Goal: Task Accomplishment & Management: Manage account settings

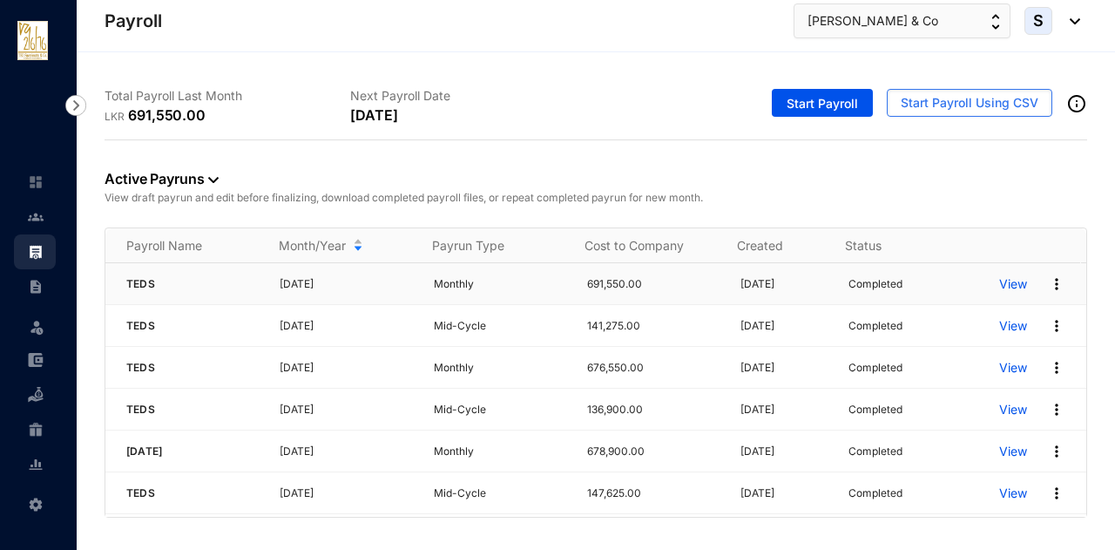
click at [1048, 285] on img at bounding box center [1056, 283] width 17 height 17
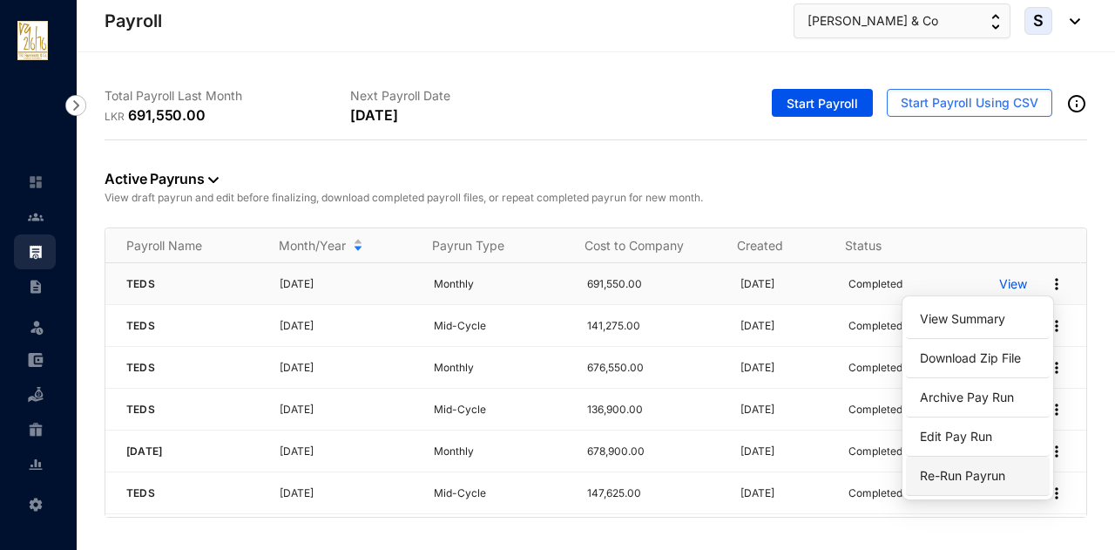
click at [973, 470] on span "Re-Run Payrun" at bounding box center [962, 475] width 85 height 15
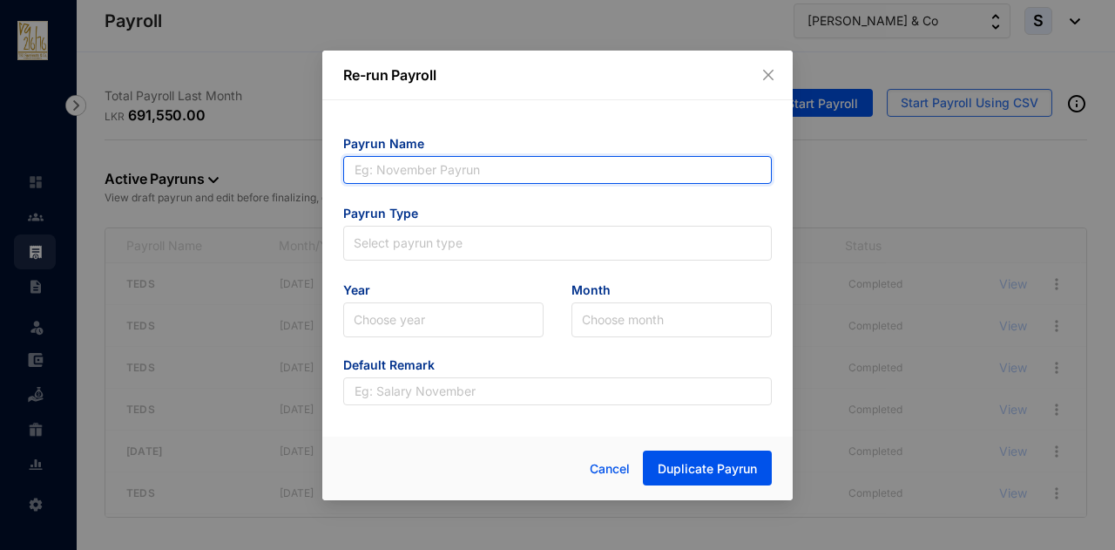
click at [392, 171] on input "text" at bounding box center [557, 170] width 428 height 28
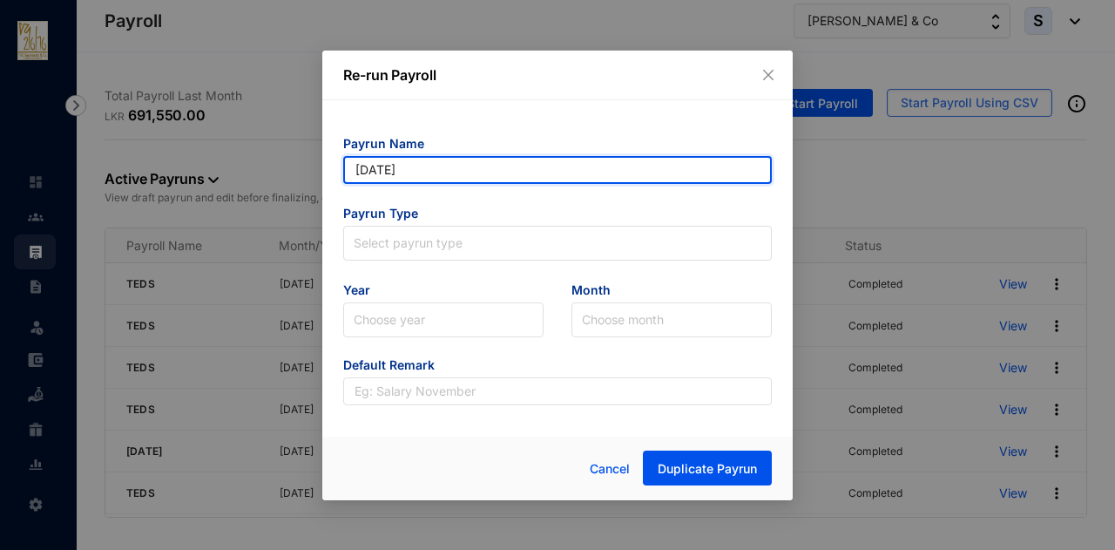
type input "[DATE]"
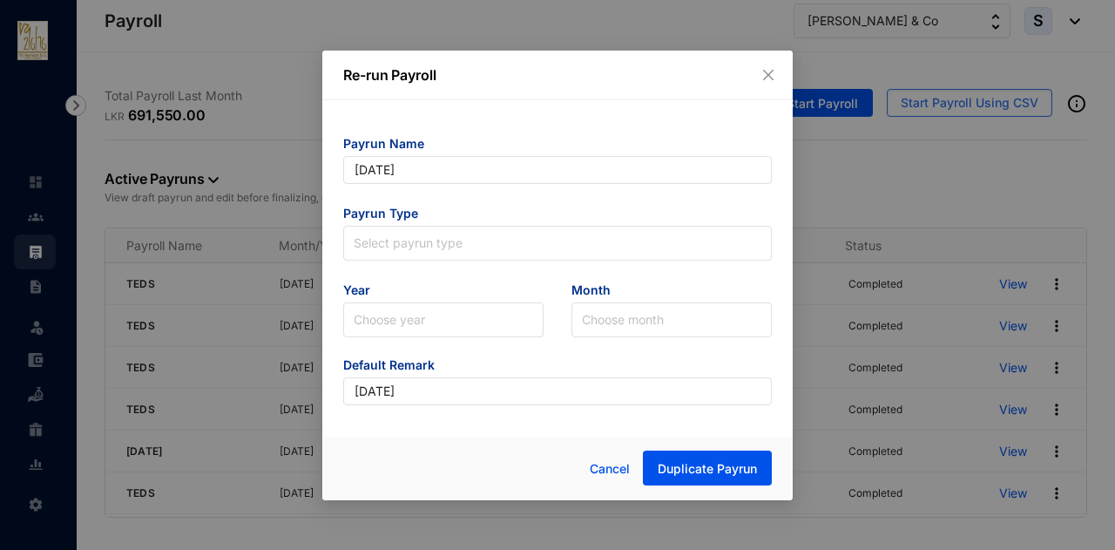
type input "[DATE]"
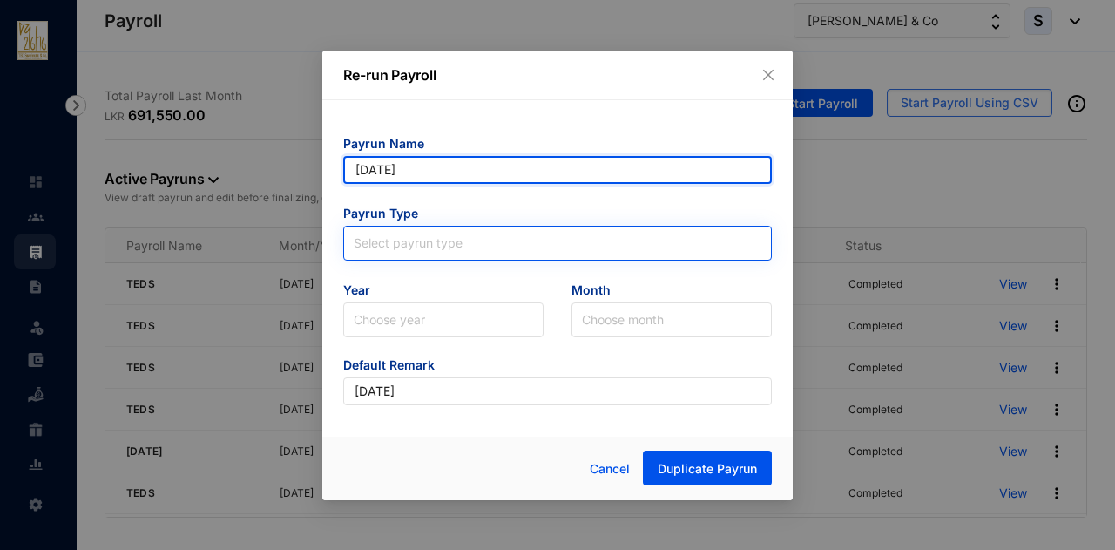
type input "[DATE]"
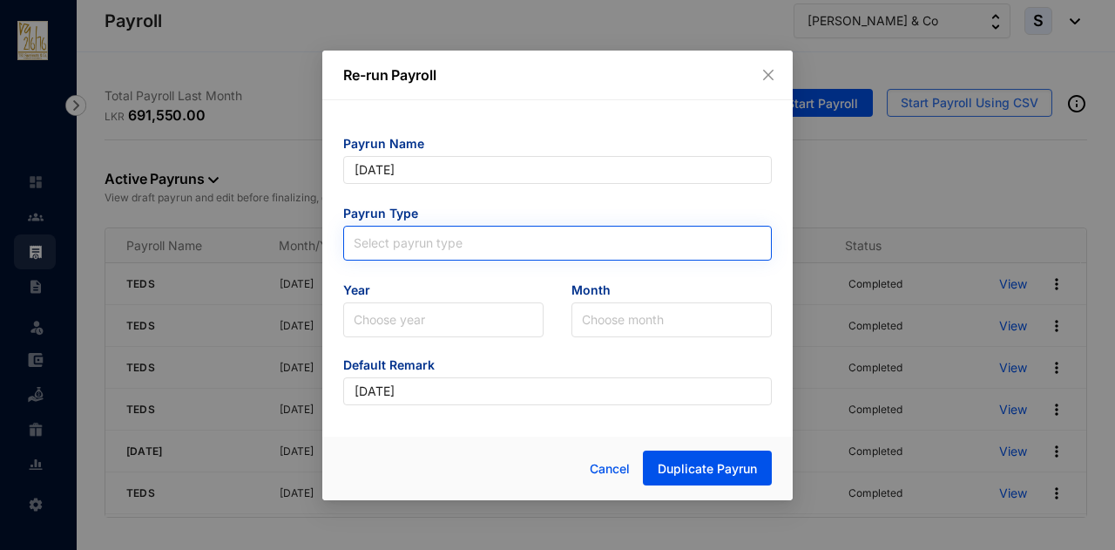
type input "[DATE]"
click at [382, 241] on input "search" at bounding box center [558, 239] width 408 height 26
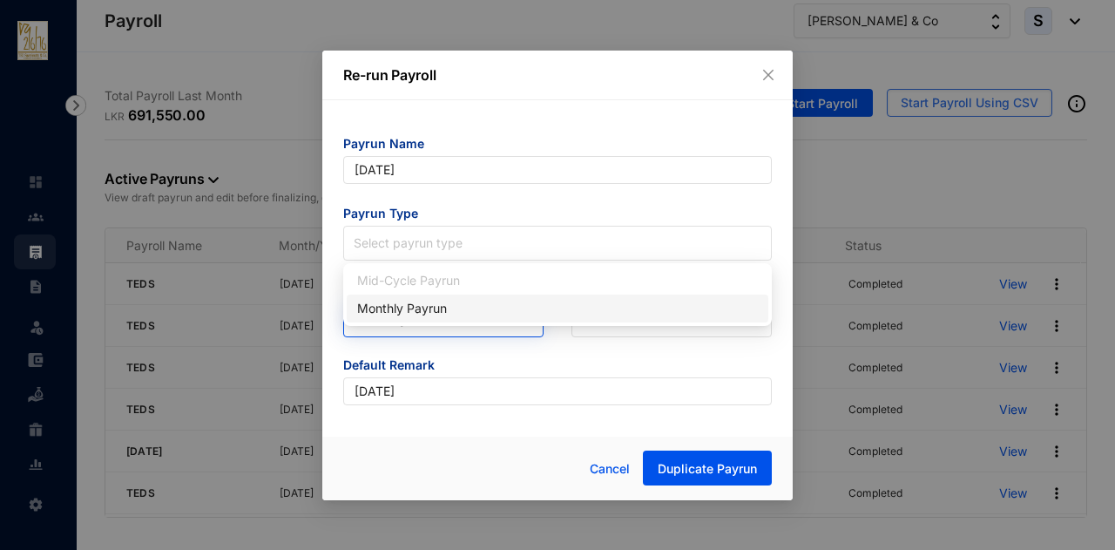
click at [378, 309] on div "Monthly Payrun" at bounding box center [557, 308] width 401 height 19
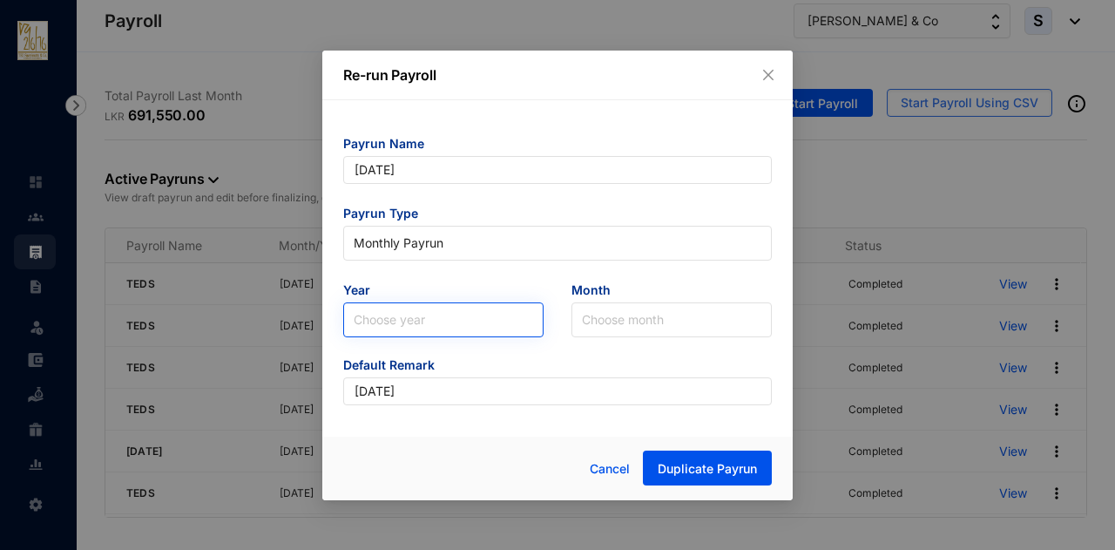
click at [379, 312] on input "search" at bounding box center [443, 319] width 179 height 33
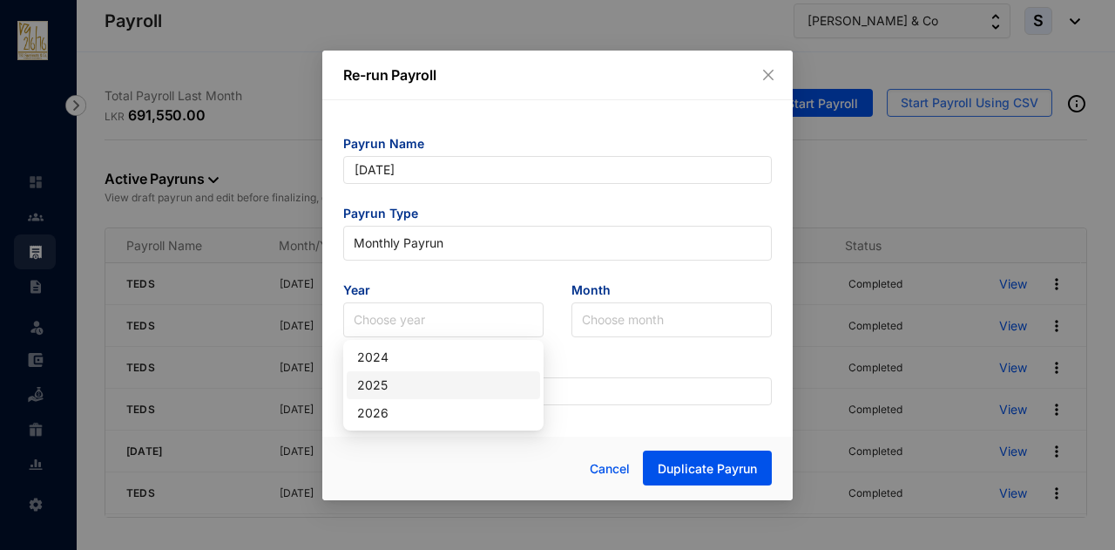
click at [378, 382] on div "2025" at bounding box center [443, 384] width 172 height 19
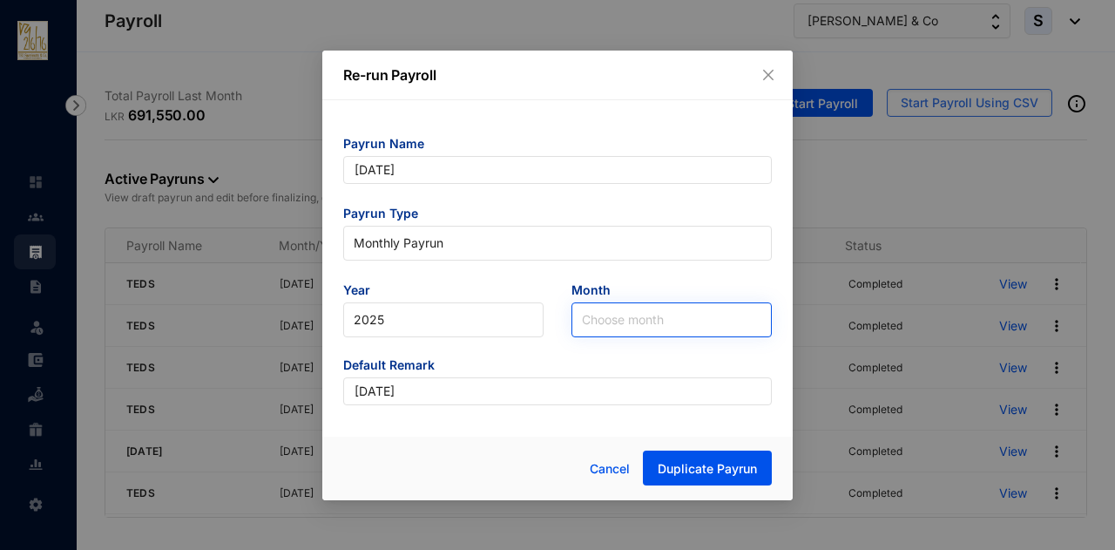
click at [598, 327] on input "search" at bounding box center [671, 319] width 179 height 33
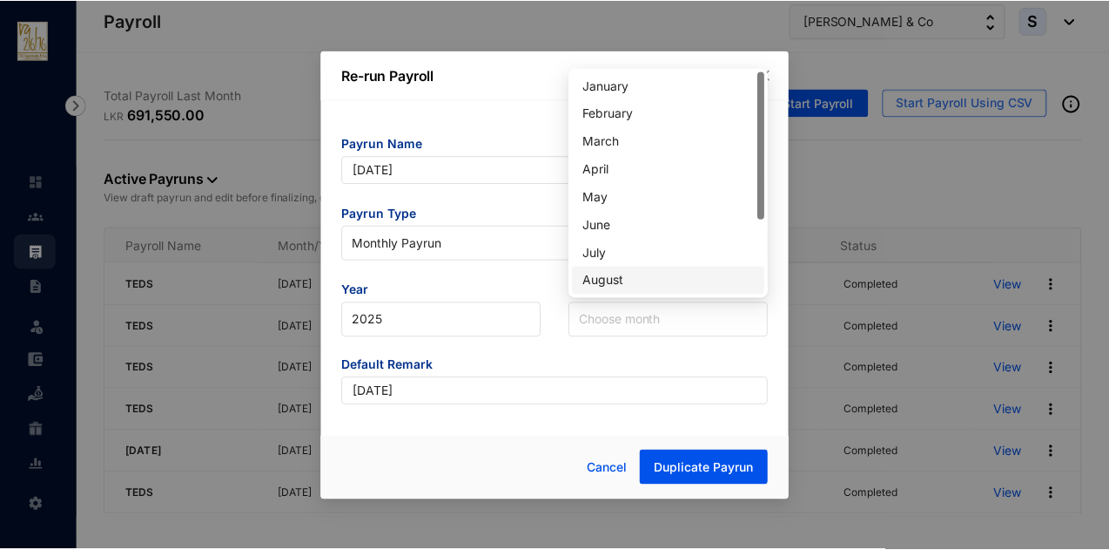
scroll to position [87, 0]
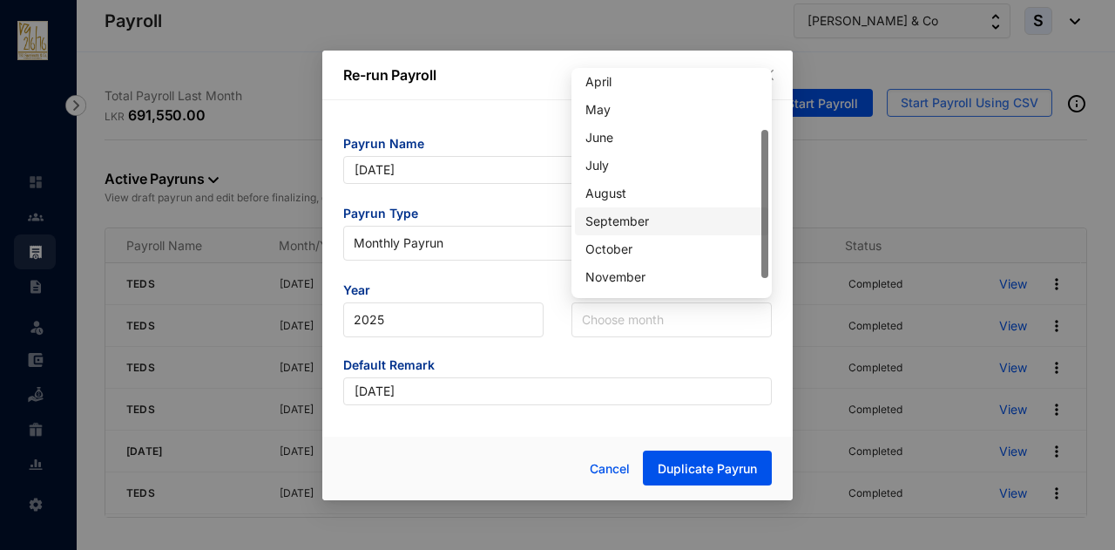
click at [607, 219] on div "September" at bounding box center [671, 221] width 172 height 19
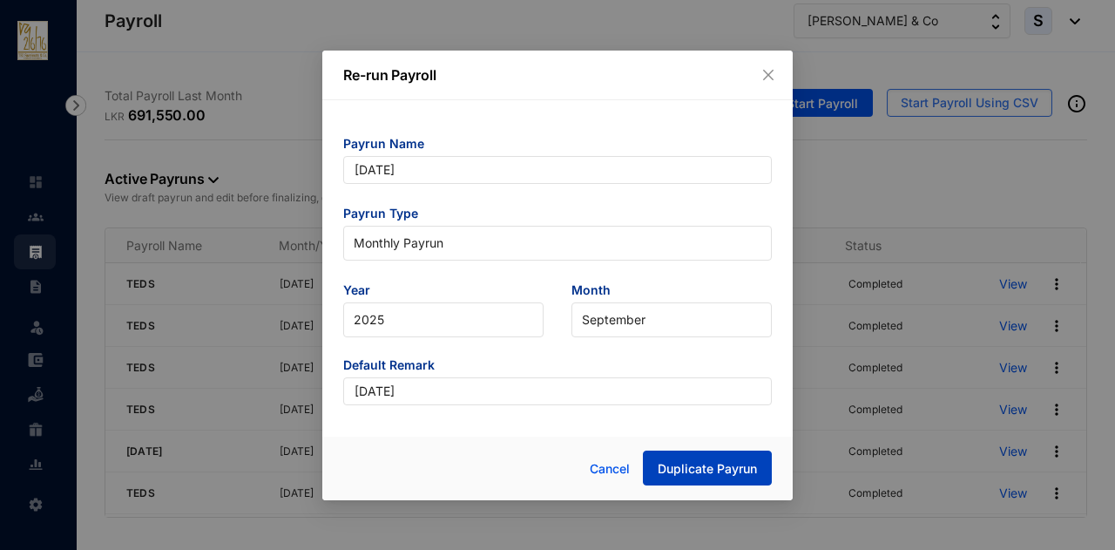
click at [684, 461] on span "Duplicate Payrun" at bounding box center [706, 468] width 99 height 17
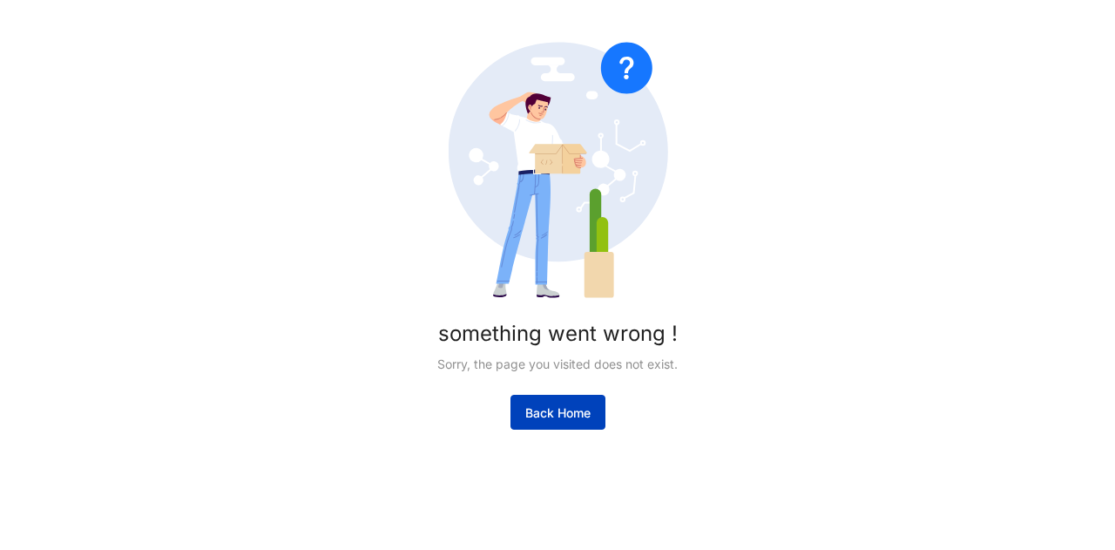
click at [538, 398] on button "Back Home" at bounding box center [557, 411] width 95 height 35
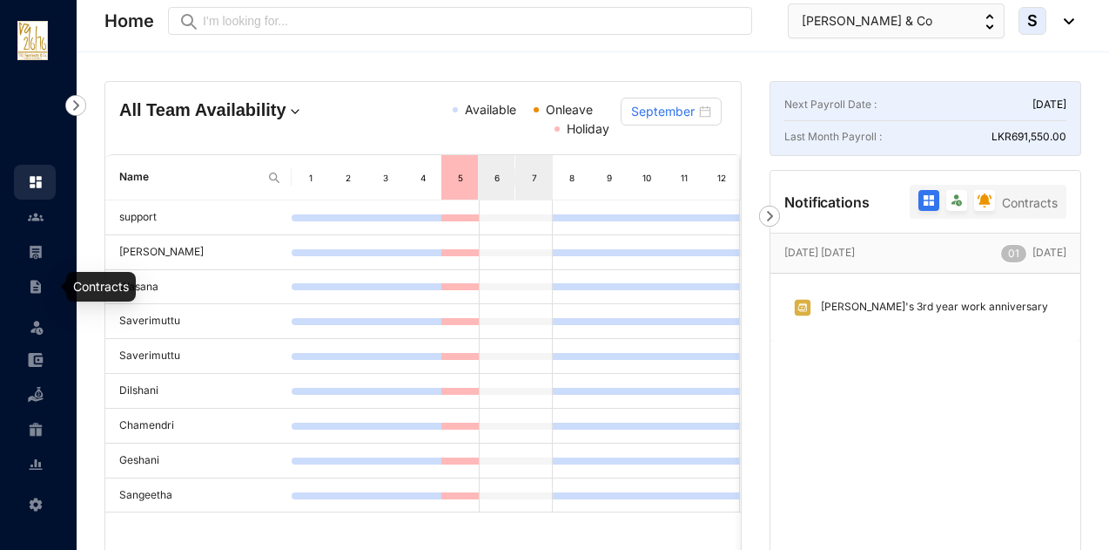
drag, startPoint x: 31, startPoint y: 263, endPoint x: 56, endPoint y: 262, distance: 24.4
click at [31, 260] on link at bounding box center [50, 251] width 44 height 17
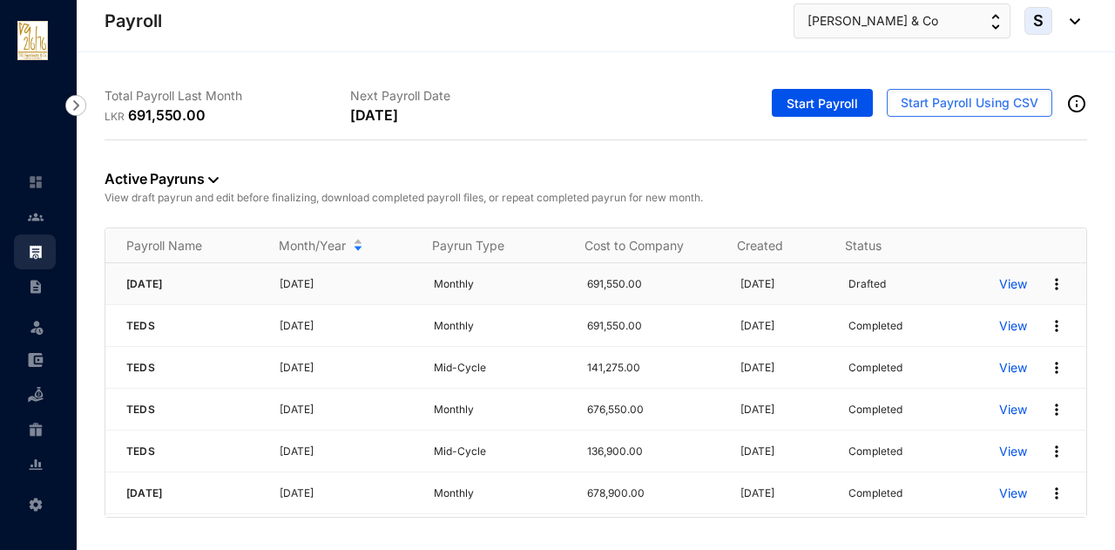
click at [999, 287] on p "View" at bounding box center [1013, 283] width 28 height 17
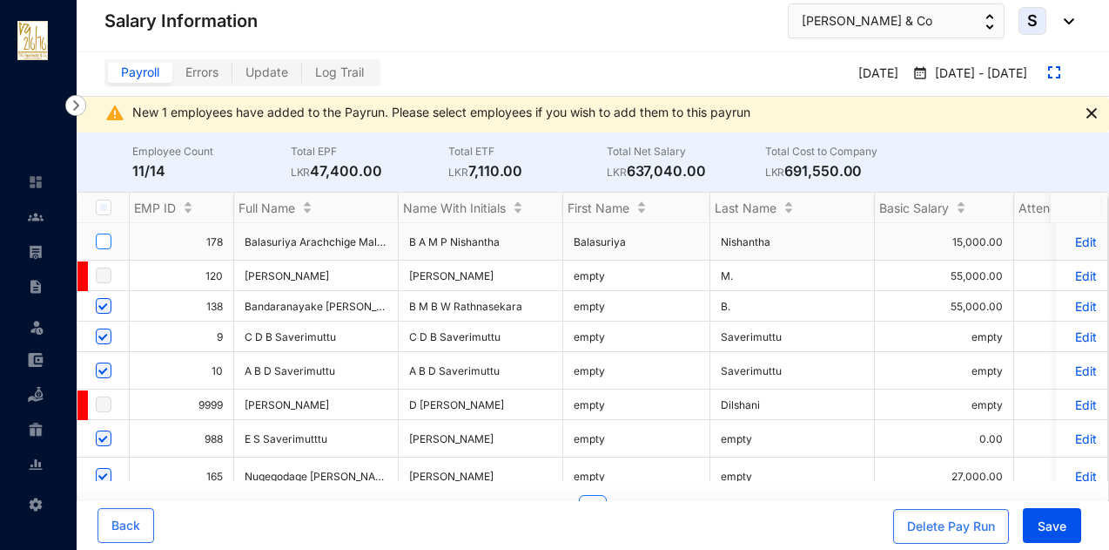
click at [97, 239] on input "checkbox" at bounding box center [104, 241] width 16 height 16
checkbox input "true"
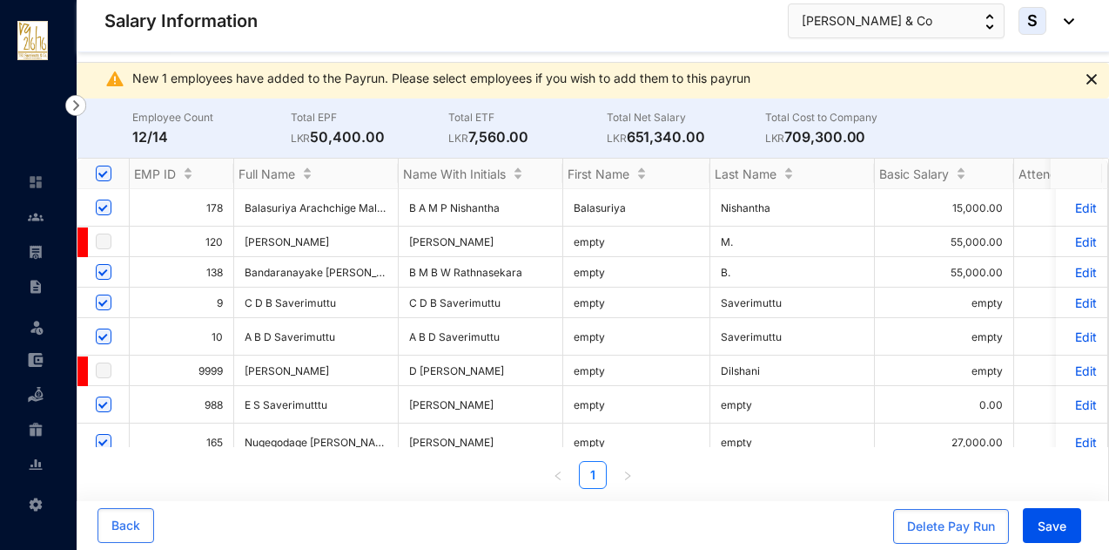
click at [1073, 206] on p "Edit" at bounding box center [1082, 207] width 30 height 15
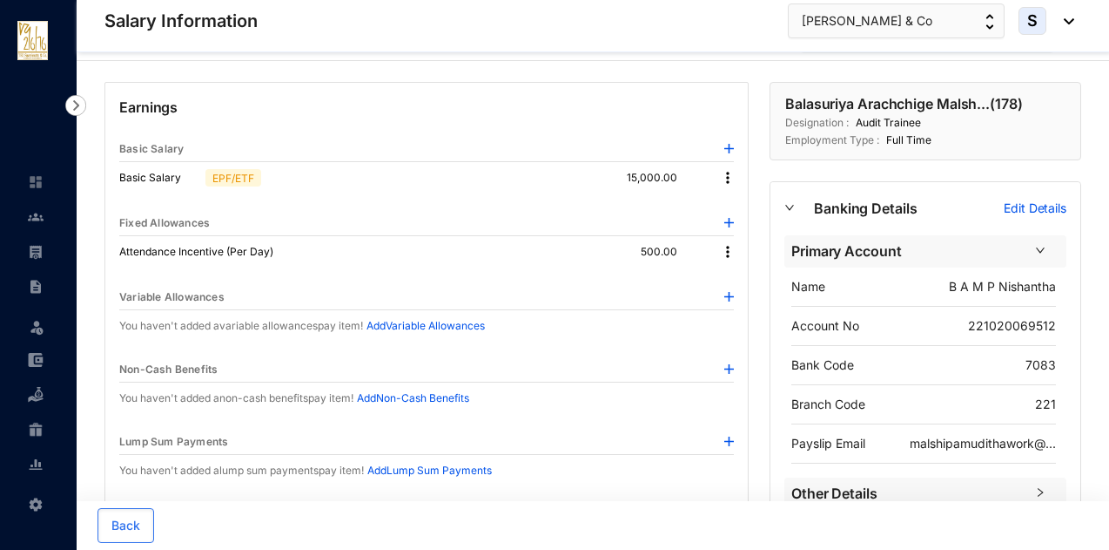
click at [726, 172] on img at bounding box center [727, 177] width 17 height 17
click at [737, 205] on span "Edit" at bounding box center [744, 206] width 22 height 19
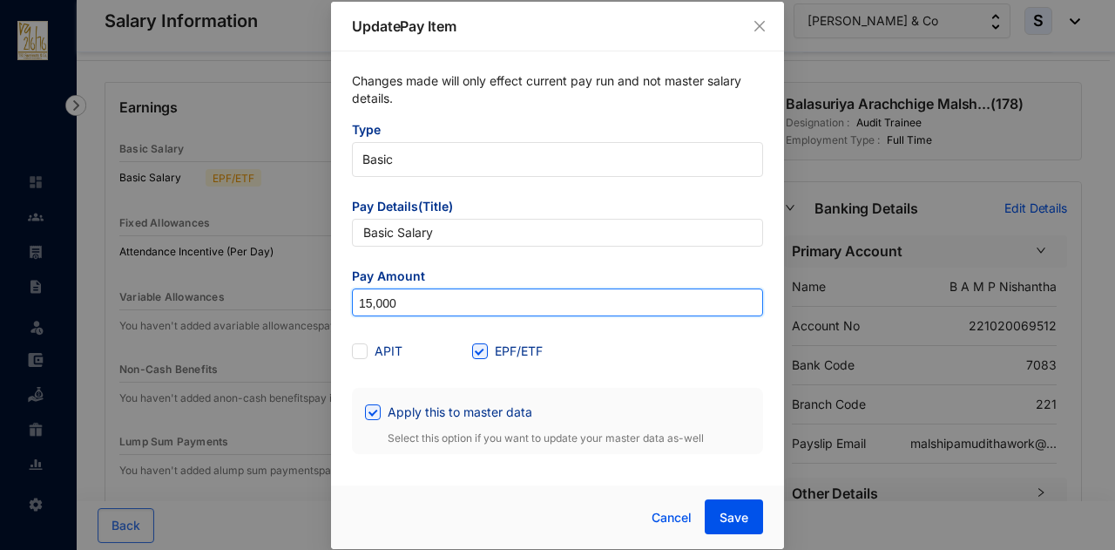
drag, startPoint x: 407, startPoint y: 297, endPoint x: 319, endPoint y: 293, distance: 88.0
click at [317, 309] on div "Update Pay Item Changes made will only effect current pay run and not master sa…" at bounding box center [557, 275] width 1115 height 550
type input "10,500"
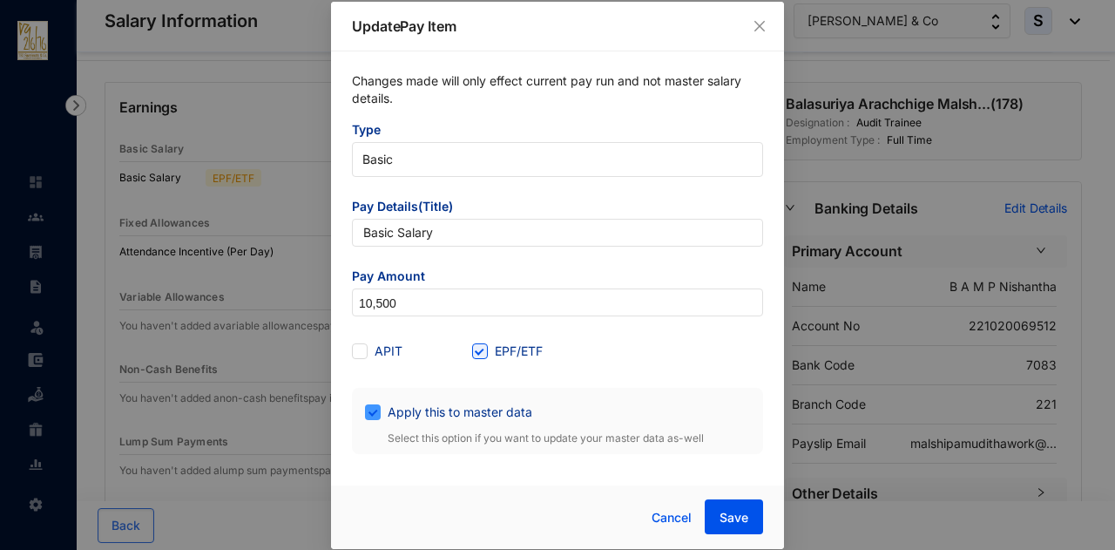
click at [367, 417] on span at bounding box center [373, 412] width 16 height 16
click at [367, 416] on input "Apply this to master data" at bounding box center [371, 410] width 12 height 12
checkbox input "false"
click at [732, 514] on span "Save" at bounding box center [733, 517] width 29 height 17
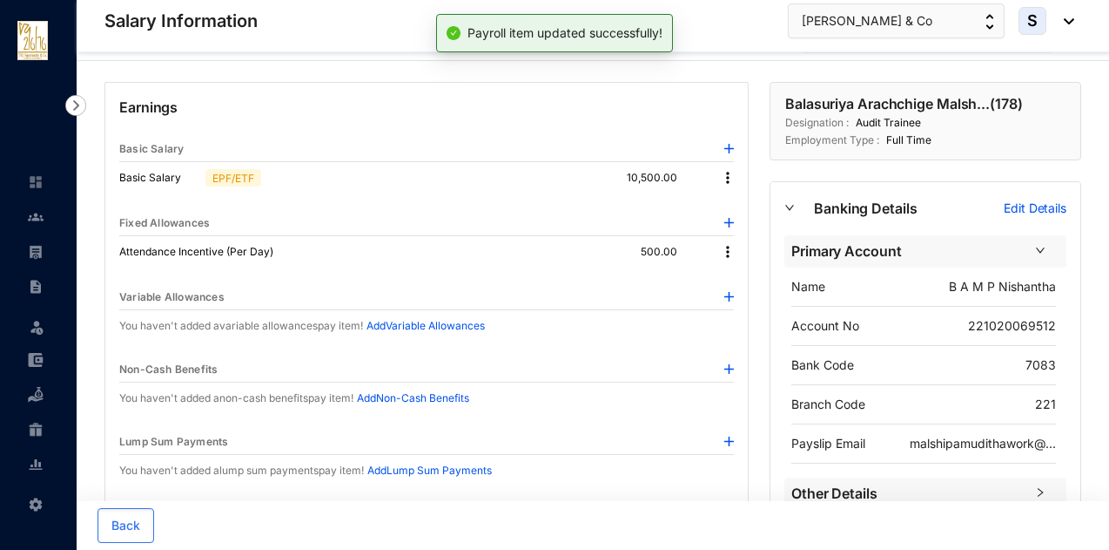
click at [727, 248] on img at bounding box center [727, 251] width 17 height 17
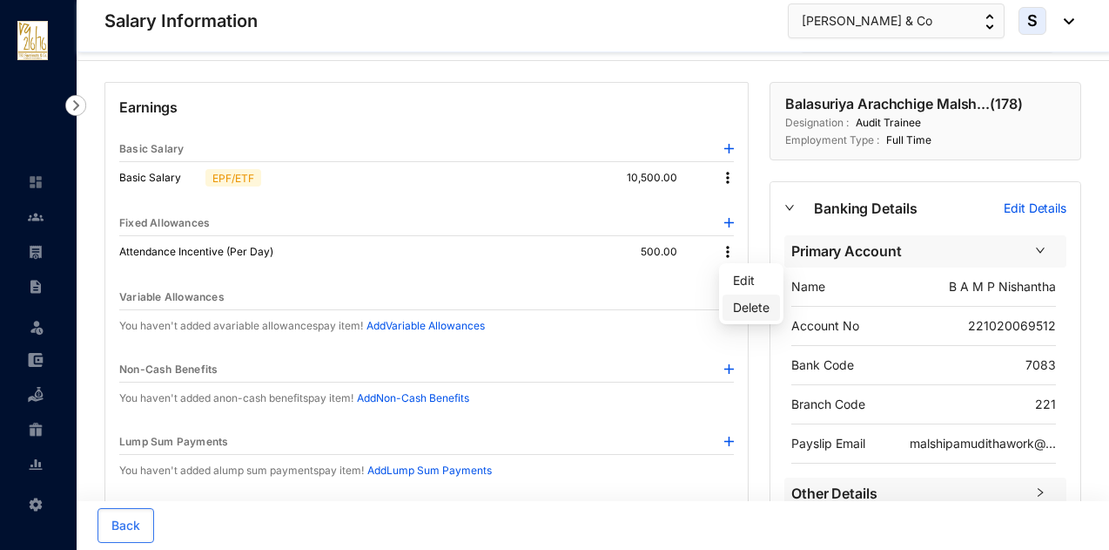
click at [738, 312] on p "Delete" at bounding box center [751, 307] width 37 height 17
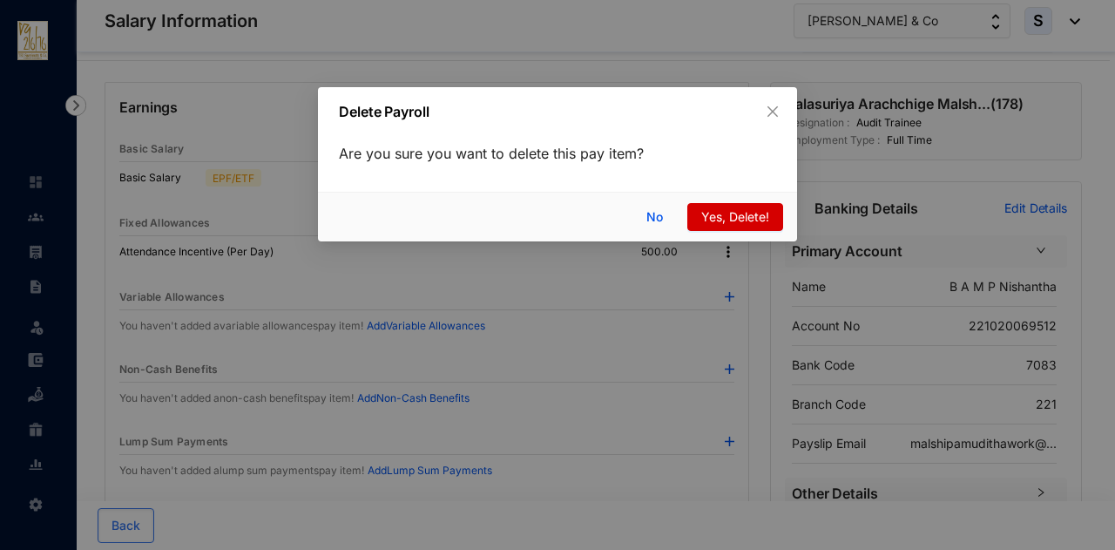
click at [718, 220] on span "Yes, Delete!" at bounding box center [735, 216] width 68 height 19
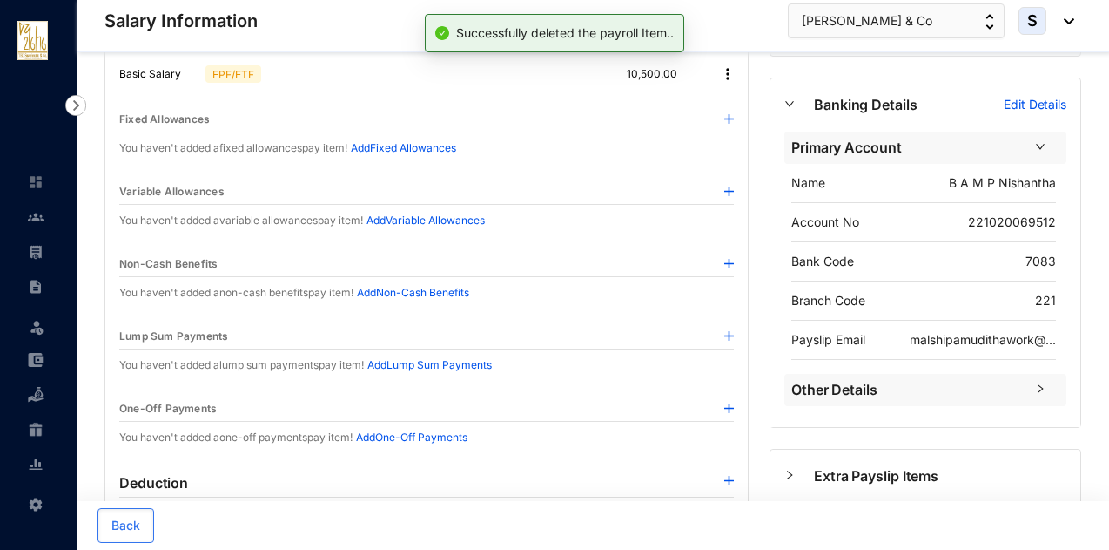
scroll to position [396, 0]
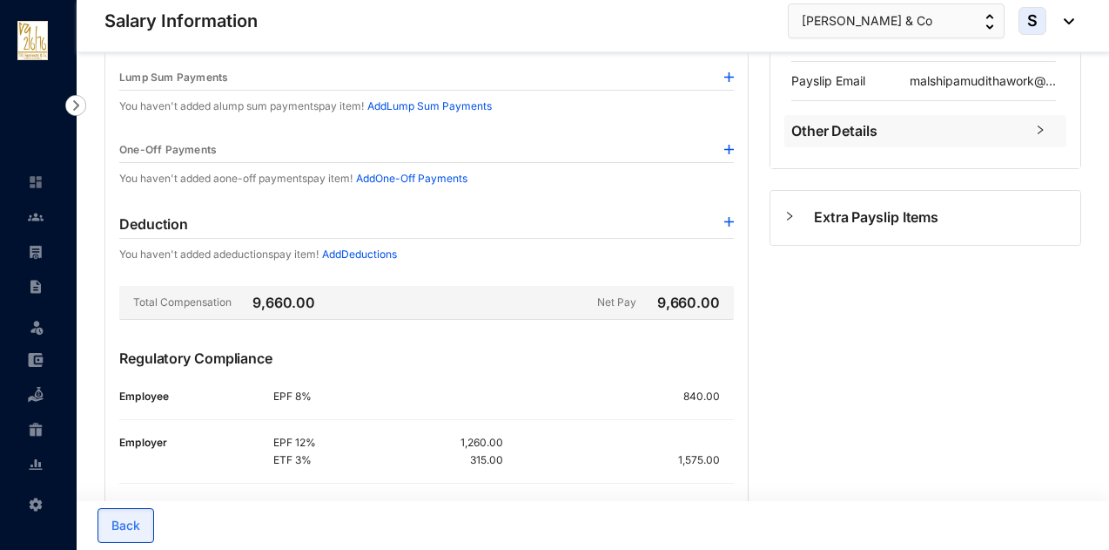
drag, startPoint x: 123, startPoint y: 523, endPoint x: 486, endPoint y: 230, distance: 466.4
click at [486, 230] on div "Earnings Basic Salary Basic Salary EPF/ETF 10,500.00 Fixed Allowances You haven…" at bounding box center [593, 169] width 1033 height 941
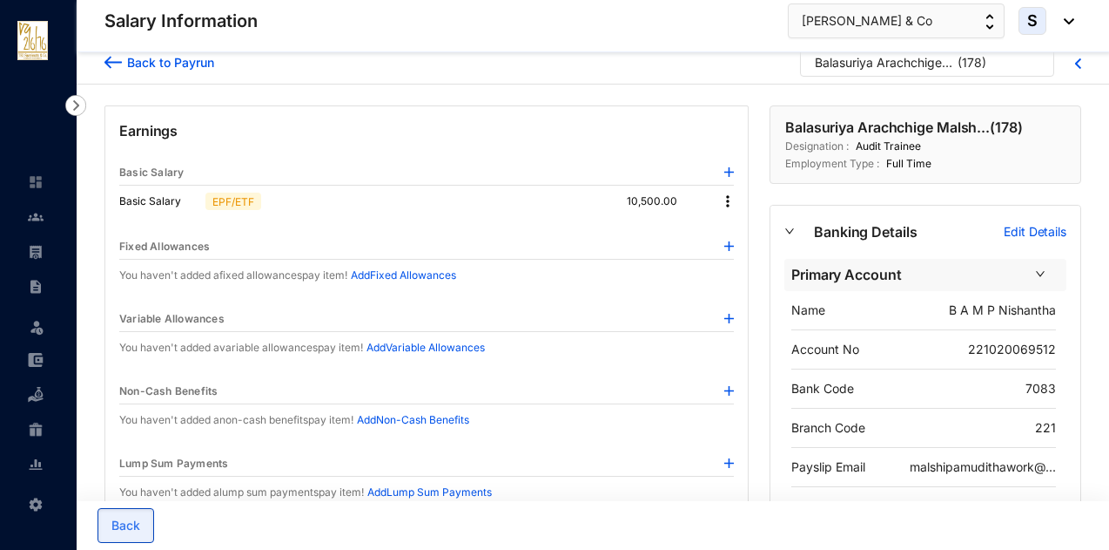
scroll to position [0, 0]
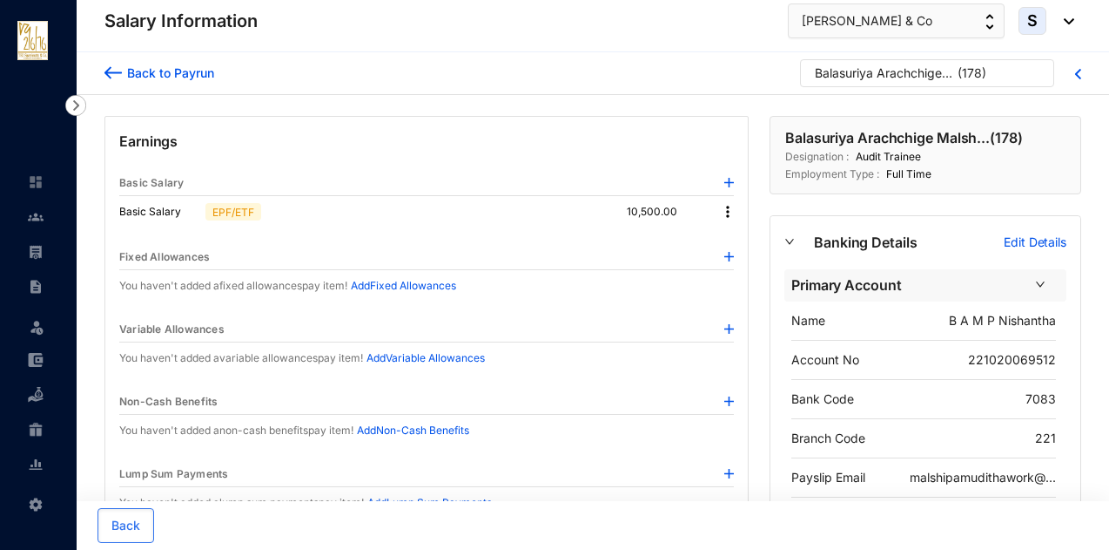
click at [728, 212] on img at bounding box center [727, 211] width 17 height 17
click at [734, 246] on span "Edit" at bounding box center [744, 240] width 22 height 19
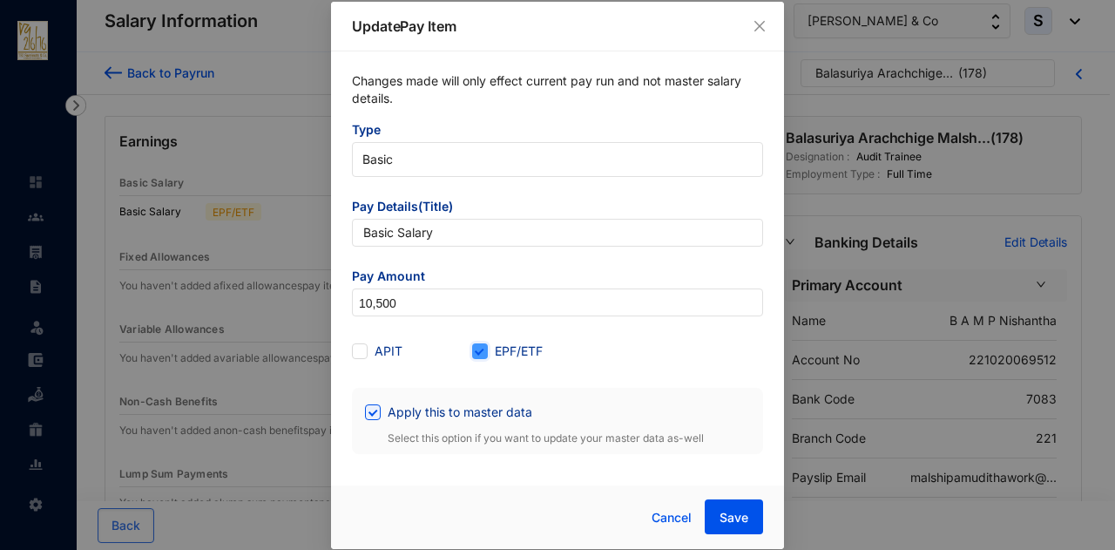
click at [479, 352] on input "EPF/ETF" at bounding box center [478, 349] width 12 height 12
checkbox input "false"
click at [371, 413] on input "Apply this to master data" at bounding box center [371, 410] width 12 height 12
checkbox input "false"
click at [732, 513] on span "Save" at bounding box center [733, 517] width 29 height 17
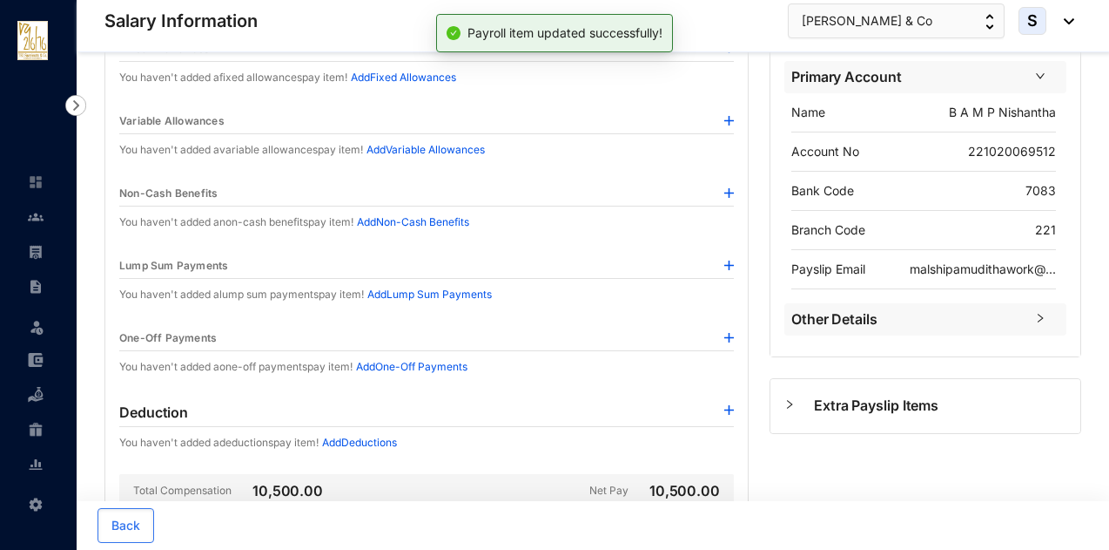
scroll to position [319, 0]
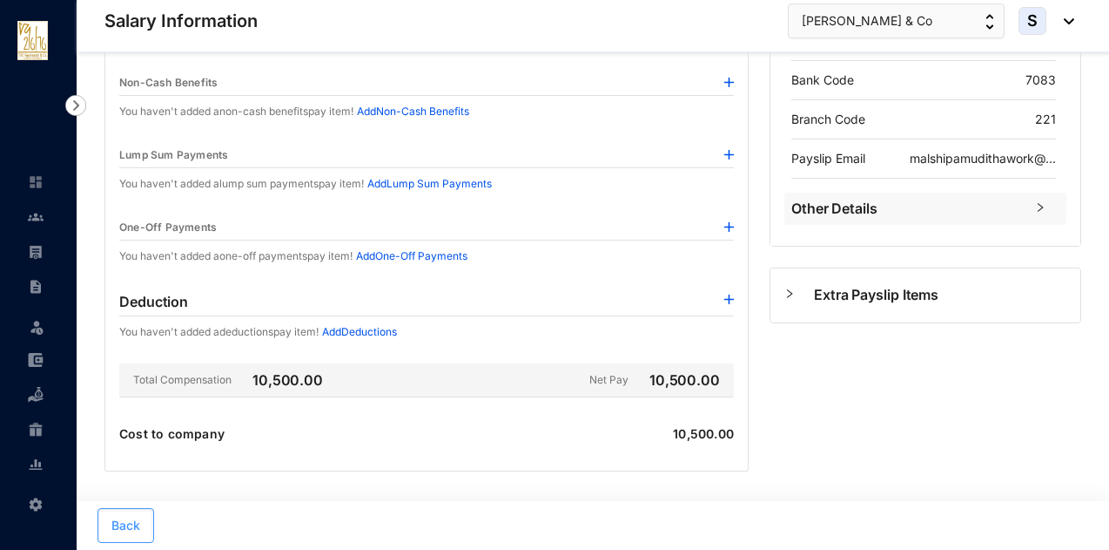
click at [127, 524] on span "Back" at bounding box center [125, 524] width 29 height 17
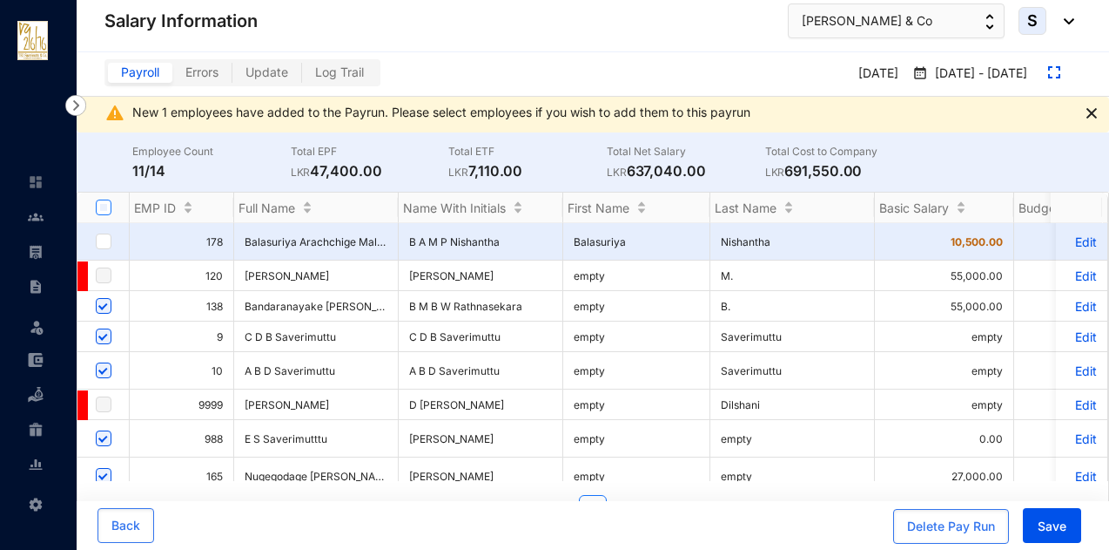
click at [103, 210] on input "Select all" at bounding box center [104, 207] width 16 height 16
checkbox input "true"
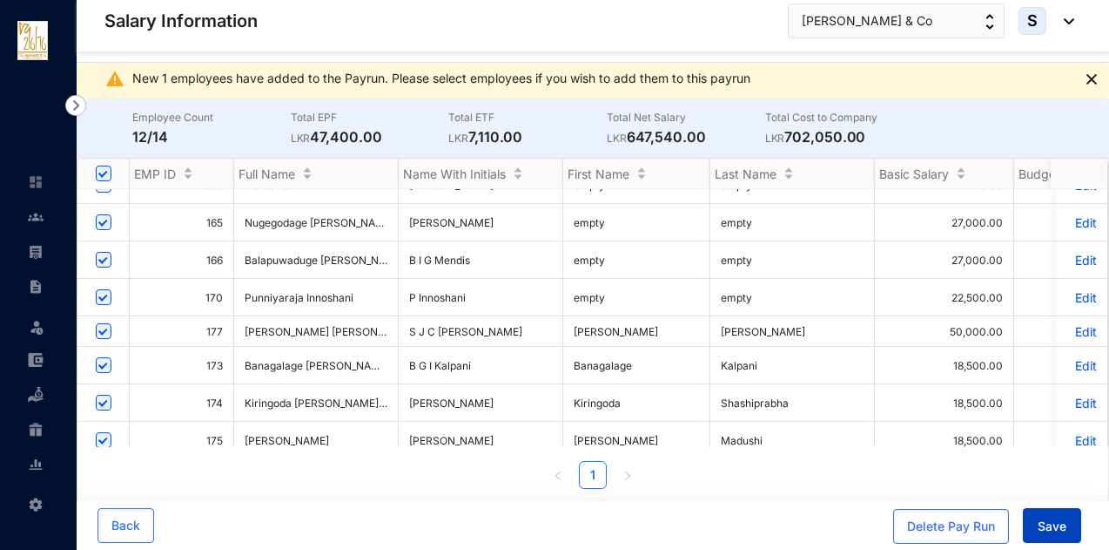
click at [1037, 520] on button "Save" at bounding box center [1052, 525] width 58 height 35
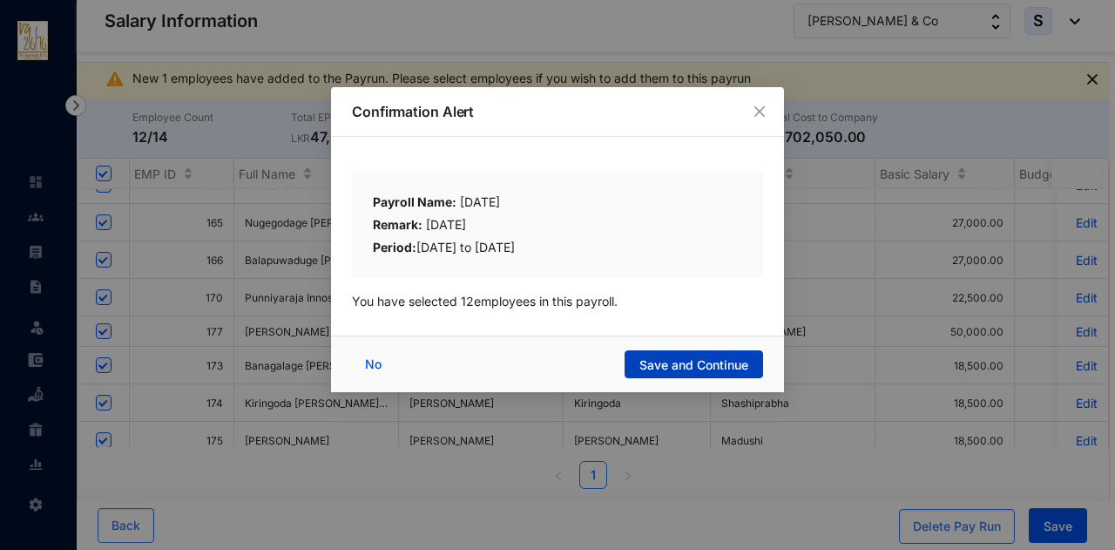
click at [688, 360] on span "Save and Continue" at bounding box center [693, 364] width 109 height 17
